Goal: Information Seeking & Learning: Learn about a topic

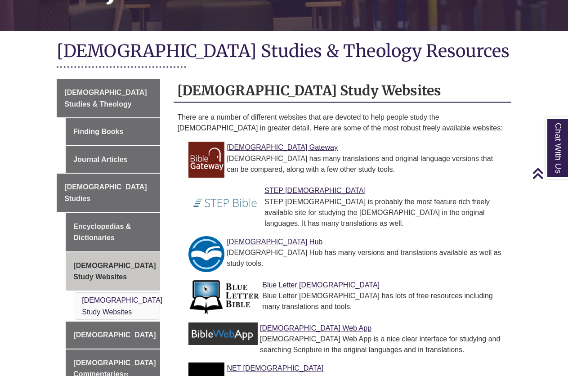
scroll to position [180, 0]
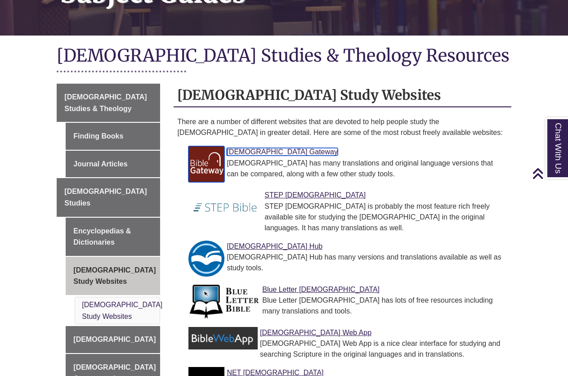
click at [244, 148] on link "[DEMOGRAPHIC_DATA] Gateway" at bounding box center [282, 152] width 111 height 8
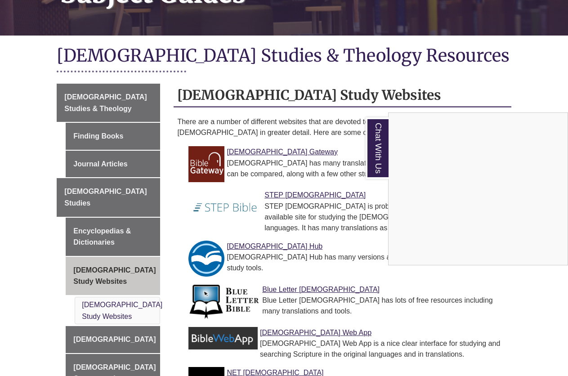
click at [78, 85] on div "Chat With Us" at bounding box center [284, 188] width 568 height 376
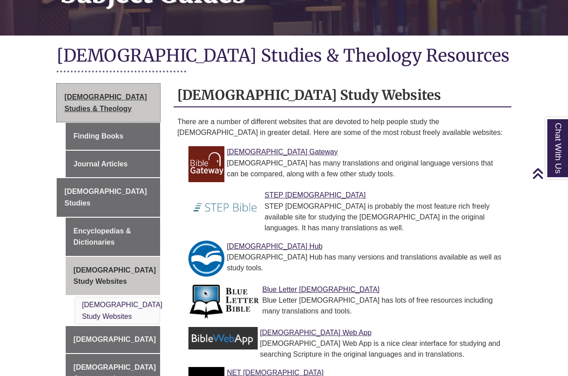
click at [78, 93] on span "[DEMOGRAPHIC_DATA] Studies & Theology" at bounding box center [105, 102] width 82 height 19
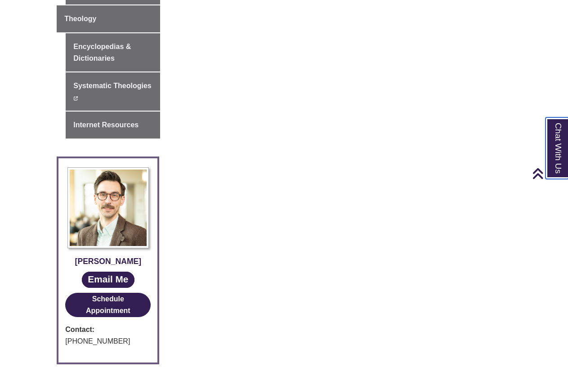
scroll to position [630, 0]
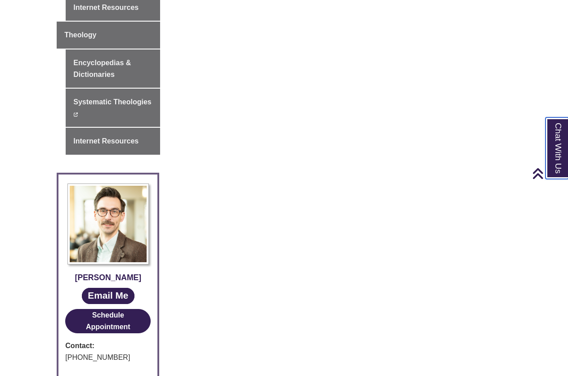
click at [566, 144] on link "Chat With Us" at bounding box center [557, 148] width 23 height 62
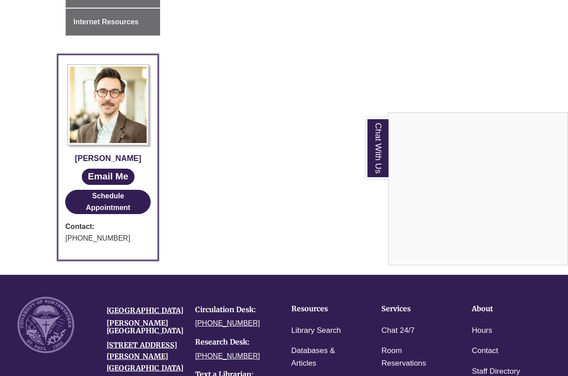
scroll to position [765, 0]
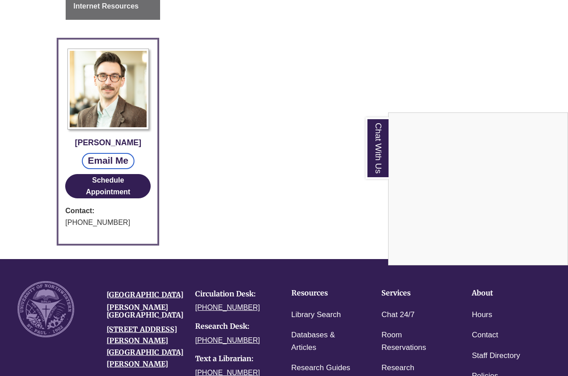
click at [123, 153] on link "Email Me" at bounding box center [108, 161] width 53 height 16
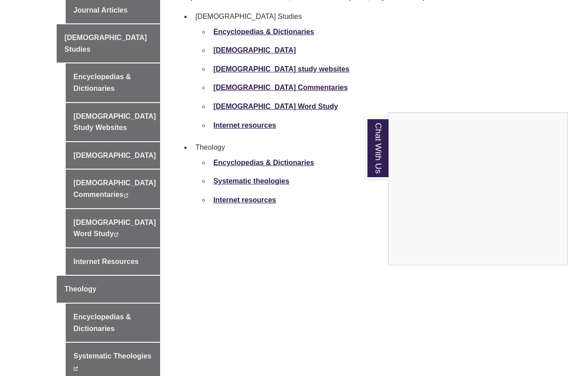
scroll to position [315, 0]
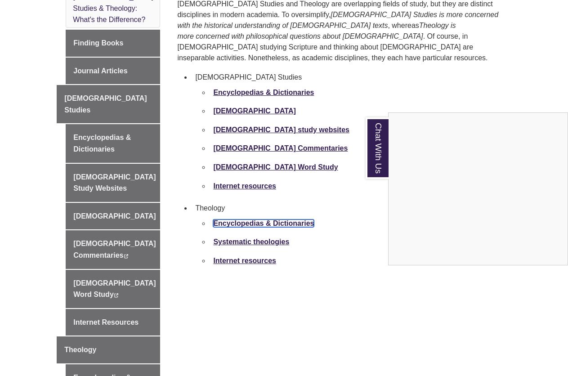
click at [237, 220] on strong "Encyclopedias & Dictionaries" at bounding box center [263, 224] width 101 height 8
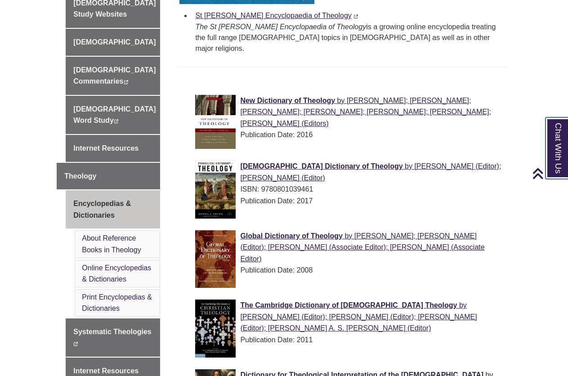
scroll to position [270, 0]
